Goal: Obtain resource: Download file/media

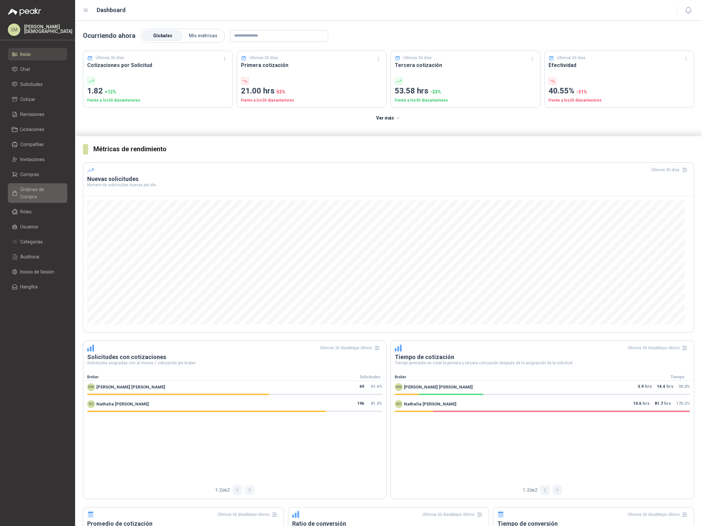
click at [41, 192] on span "Órdenes de Compra" at bounding box center [40, 193] width 41 height 14
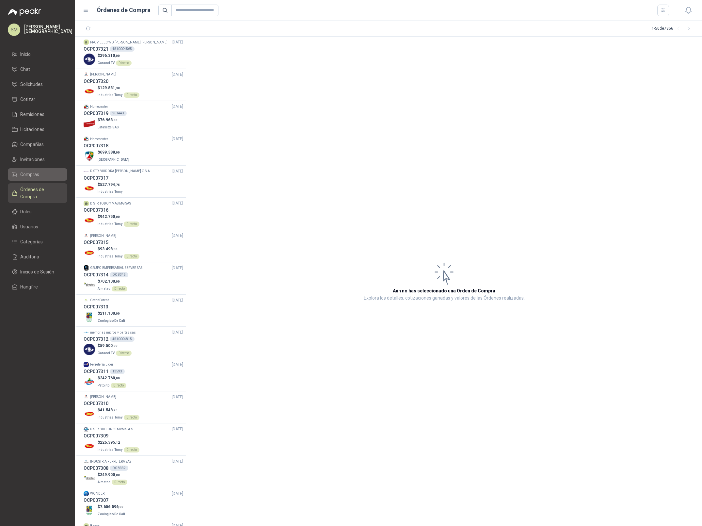
click at [34, 173] on span "Compras" at bounding box center [29, 174] width 19 height 7
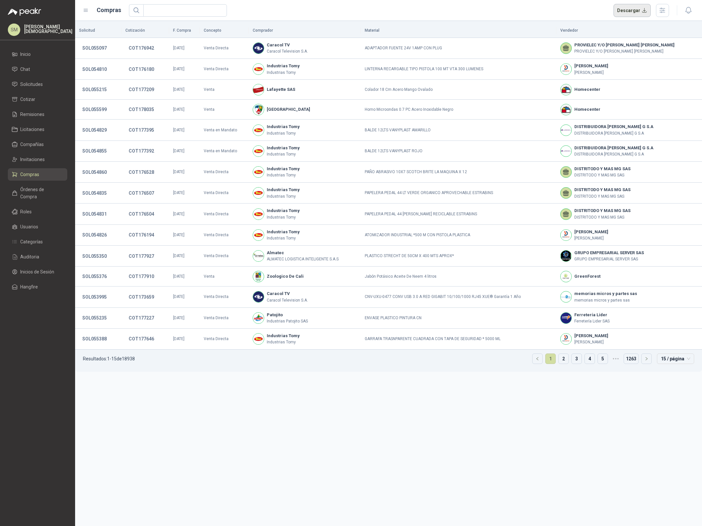
click at [636, 11] on button "Descargar" at bounding box center [632, 10] width 38 height 13
